Goal: Information Seeking & Learning: Learn about a topic

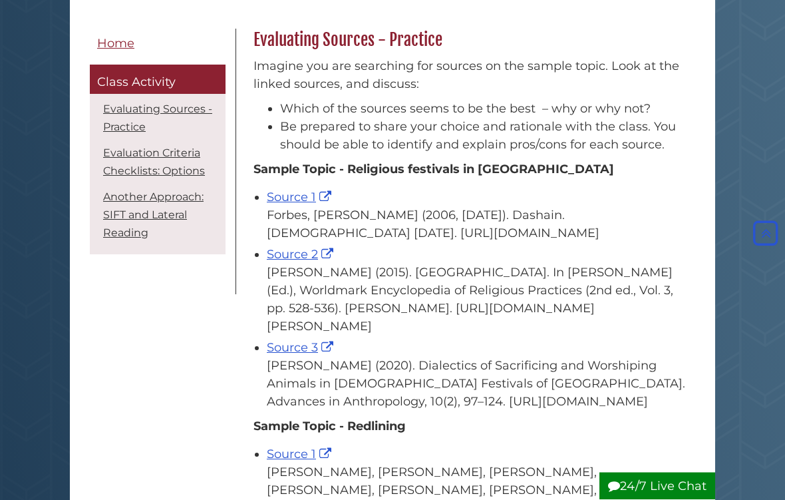
scroll to position [200, 0]
click at [296, 200] on link "Source 1" at bounding box center [301, 197] width 68 height 15
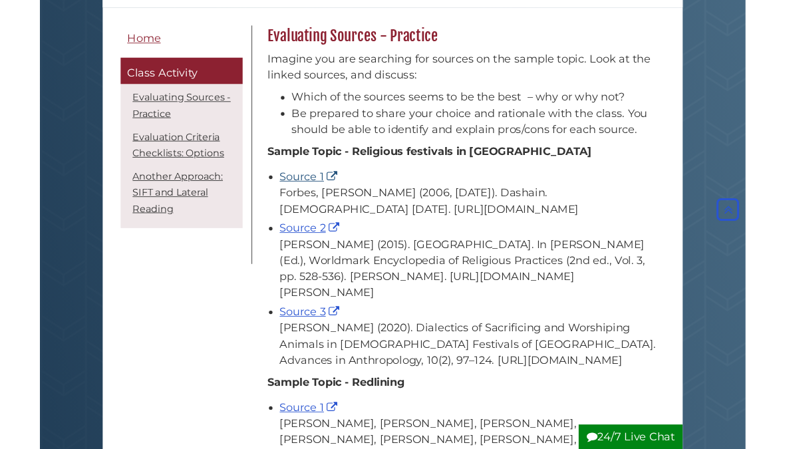
scroll to position [251, 0]
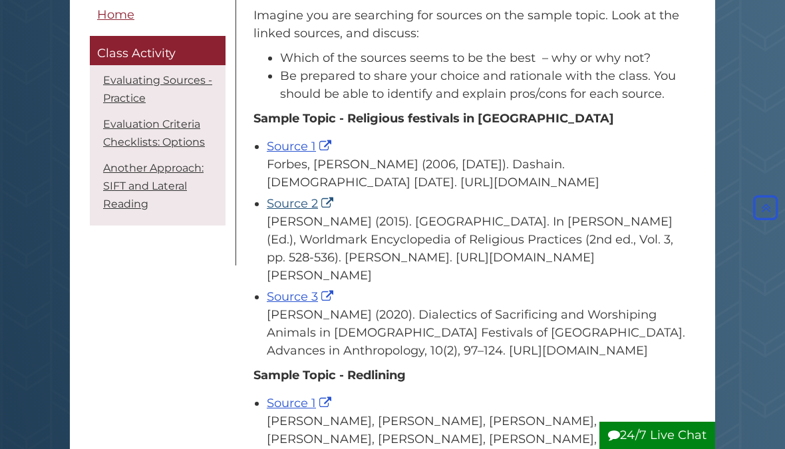
click at [292, 211] on link "Source 2" at bounding box center [302, 203] width 70 height 15
click at [306, 147] on link "Source 1" at bounding box center [301, 146] width 68 height 15
click at [307, 304] on link "Source 3" at bounding box center [302, 297] width 70 height 15
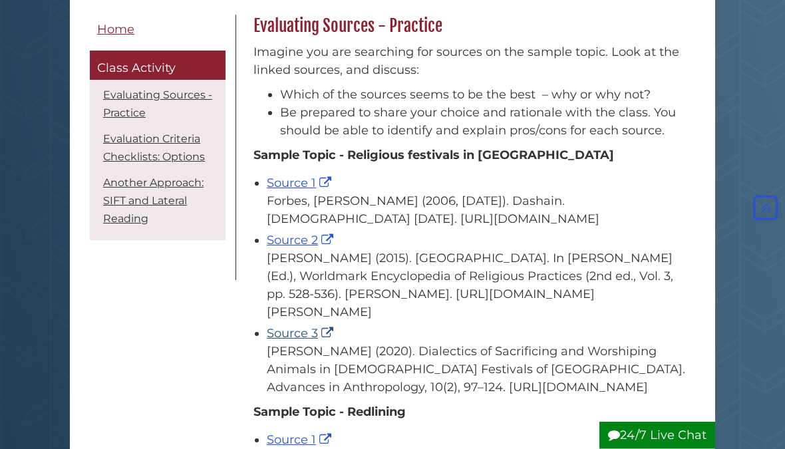
scroll to position [214, 0]
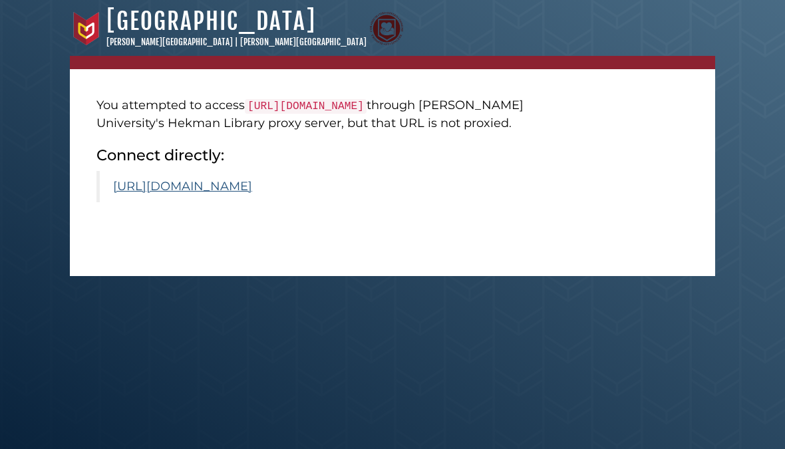
click at [252, 194] on link "https://www.scirp.org/journal/paperinformation?paperid=99935" at bounding box center [182, 186] width 139 height 15
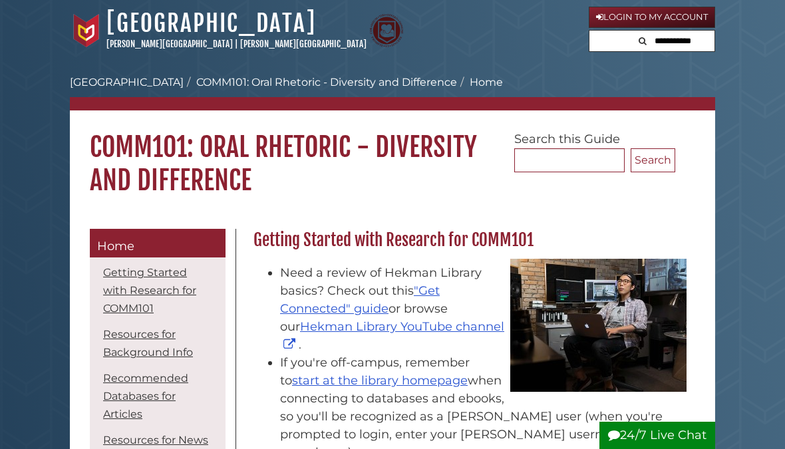
click at [130, 84] on link "[GEOGRAPHIC_DATA]" at bounding box center [127, 82] width 114 height 13
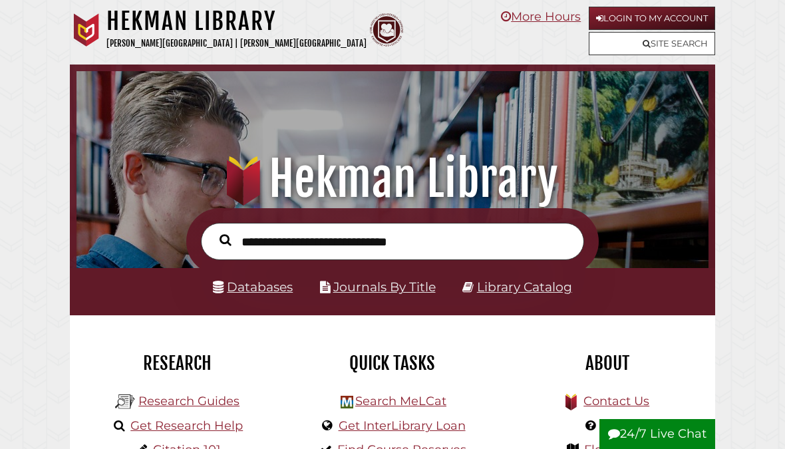
scroll to position [209, 626]
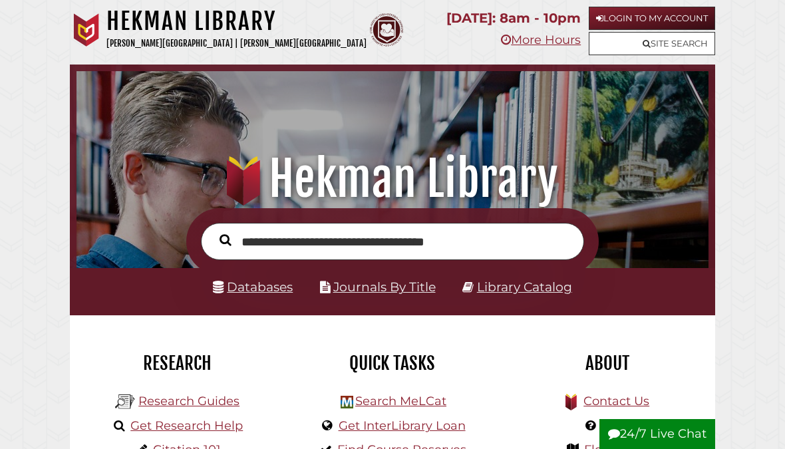
type input "**********"
click at [225, 241] on button "Search" at bounding box center [225, 241] width 25 height 18
